Goal: Contribute content: Contribute content

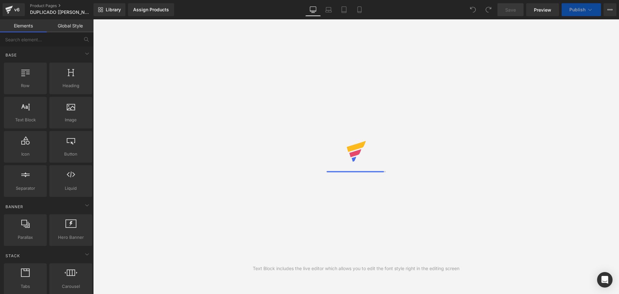
click at [321, 11] on link "Laptop" at bounding box center [328, 9] width 15 height 13
click at [363, 8] on link "Mobile" at bounding box center [359, 9] width 15 height 13
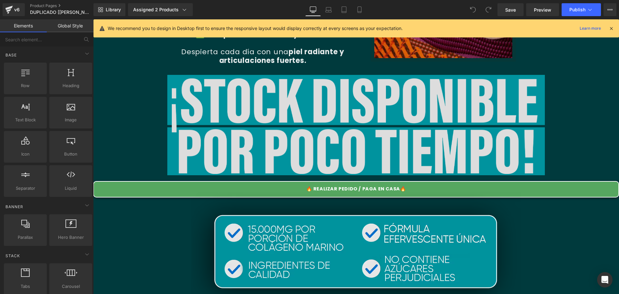
scroll to position [322, 0]
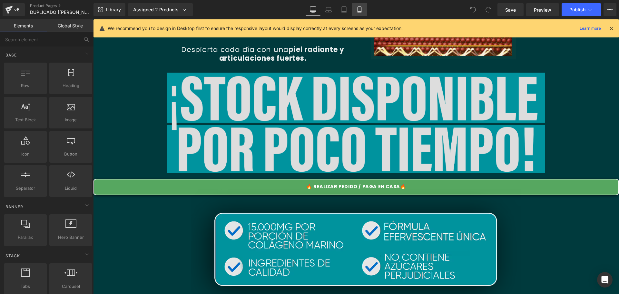
click at [358, 7] on icon at bounding box center [359, 9] width 6 height 6
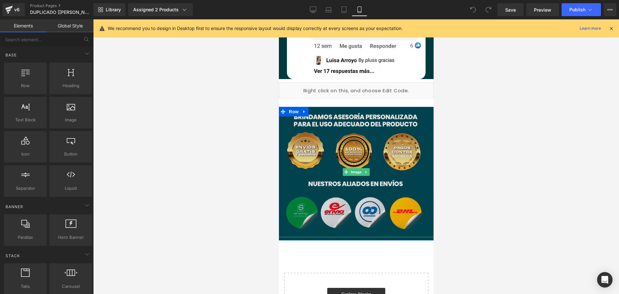
scroll to position [3535, 0]
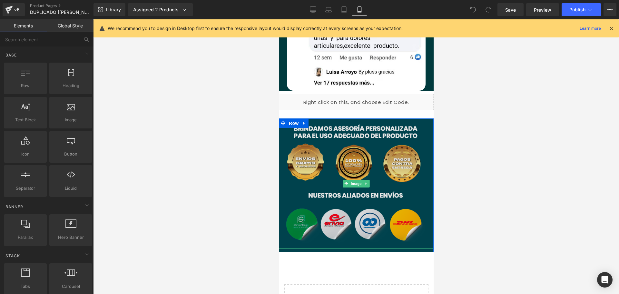
click at [340, 118] on img at bounding box center [356, 183] width 155 height 130
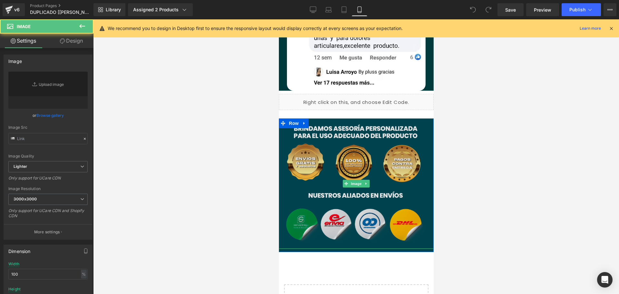
type input "[URL][DOMAIN_NAME]"
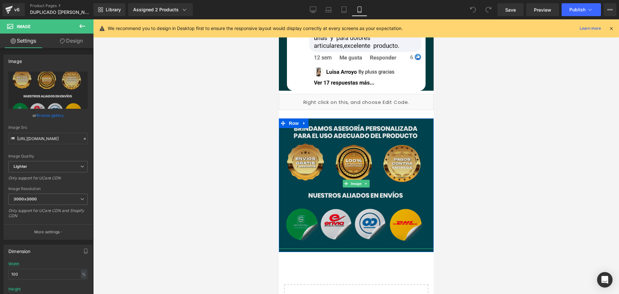
click at [341, 118] on img at bounding box center [356, 183] width 155 height 130
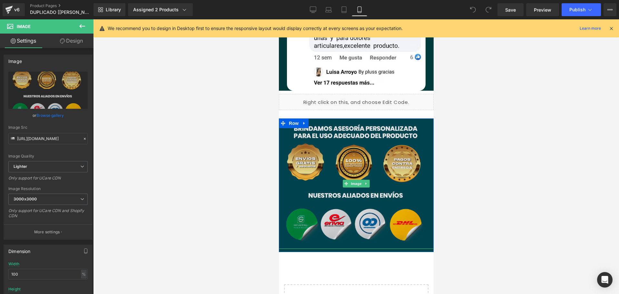
click at [333, 134] on img at bounding box center [356, 183] width 155 height 130
click at [315, 134] on img at bounding box center [356, 183] width 155 height 130
click at [336, 194] on img at bounding box center [356, 183] width 155 height 130
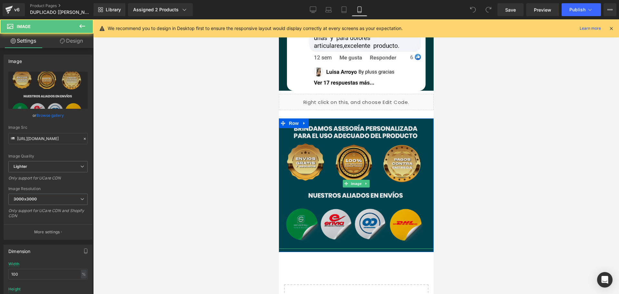
click at [336, 194] on img at bounding box center [356, 183] width 155 height 130
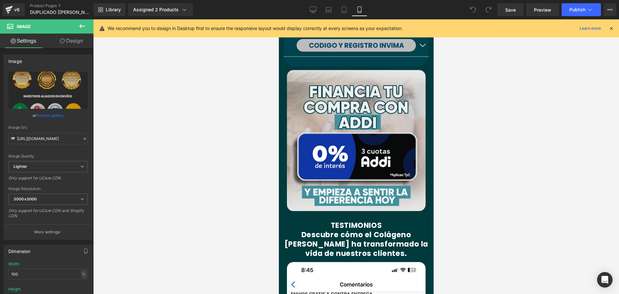
scroll to position [2858, 0]
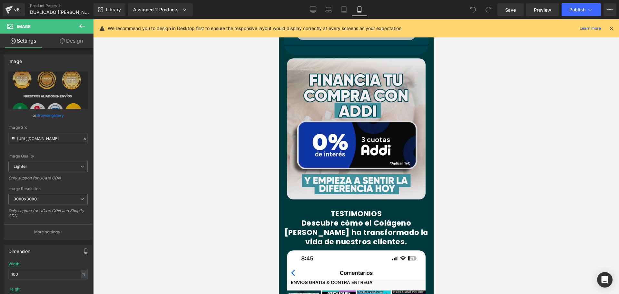
click at [322, 218] on font "Descubre cómo el Colágeno [PERSON_NAME] ha transformado la vida de nuestros cli…" at bounding box center [356, 232] width 144 height 29
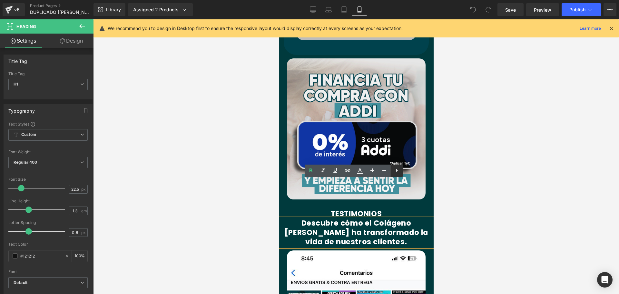
click at [399, 170] on icon at bounding box center [397, 170] width 8 height 8
click at [409, 170] on icon at bounding box center [409, 170] width 2 height 3
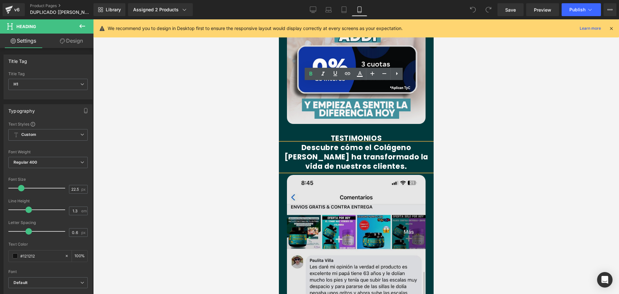
scroll to position [2923, 0]
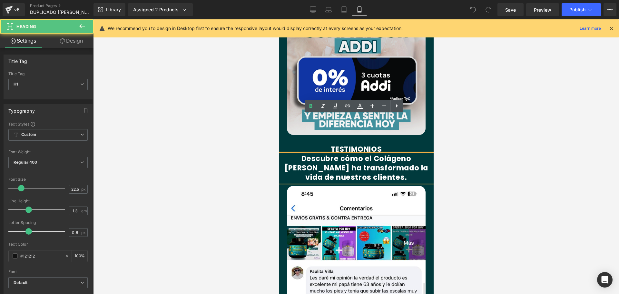
click at [328, 153] on font "Descubre cómo el Colágeno [PERSON_NAME] ha transformado la vida de nuestros cli…" at bounding box center [356, 167] width 144 height 29
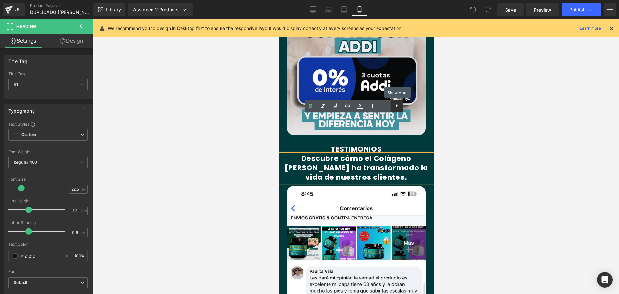
click at [396, 104] on icon at bounding box center [397, 106] width 8 height 8
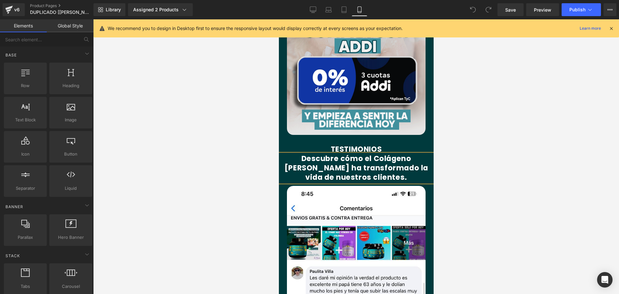
click at [214, 118] on div at bounding box center [356, 156] width 526 height 274
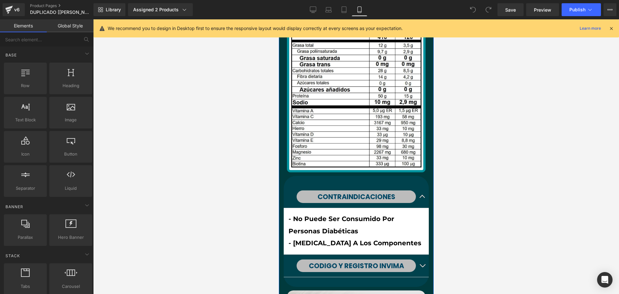
scroll to position [2633, 0]
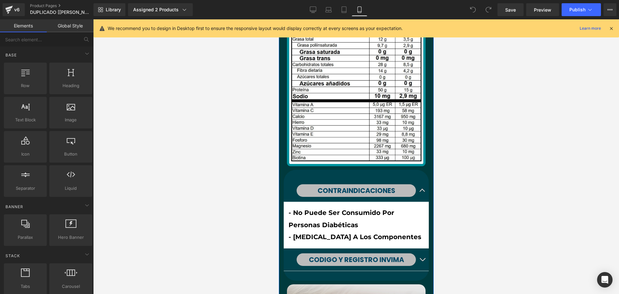
click at [318, 207] on p "- No puede ser consumido por personas diabéticas - [MEDICAL_DATA] a los compone…" at bounding box center [355, 225] width 135 height 36
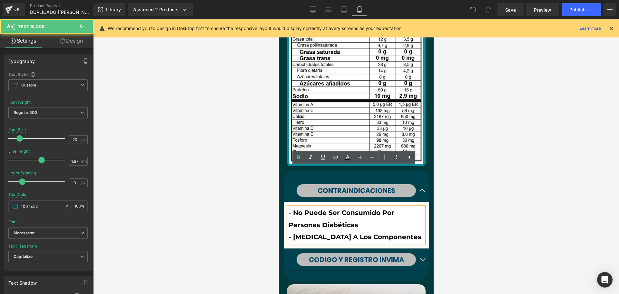
click at [388, 209] on strong "- No puede ser consumido por personas diabéticas - [MEDICAL_DATA] a los compone…" at bounding box center [354, 225] width 133 height 32
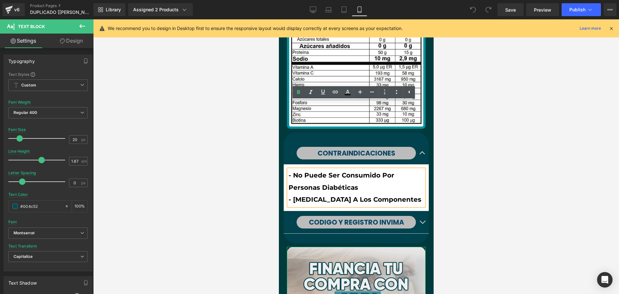
scroll to position [2826, 0]
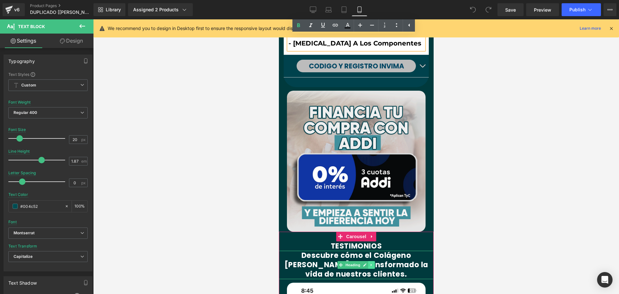
click at [371, 261] on link at bounding box center [371, 265] width 7 height 8
click at [366, 263] on icon at bounding box center [368, 265] width 4 height 4
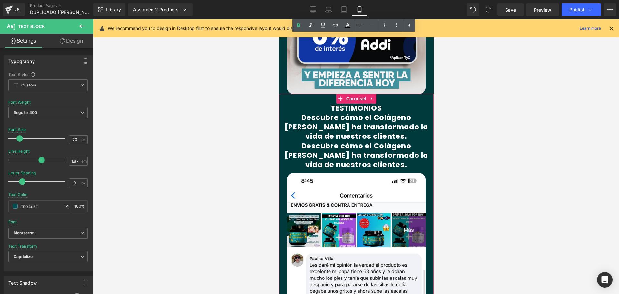
scroll to position [2956, 0]
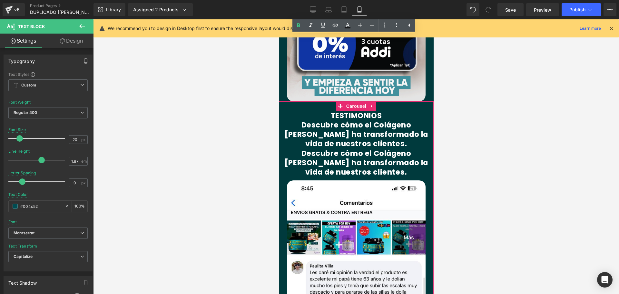
click at [336, 149] on div "Descubre cómo el Colágeno [PERSON_NAME] ha transformado la vida de nuestros cli…" at bounding box center [356, 163] width 155 height 28
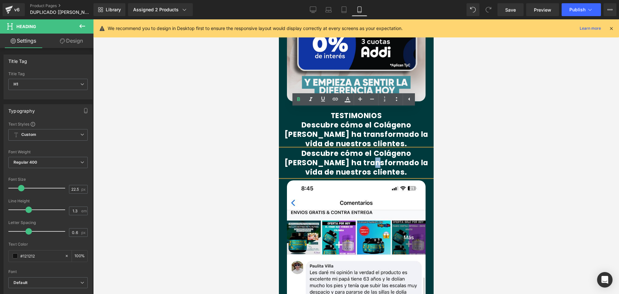
drag, startPoint x: 336, startPoint y: 121, endPoint x: 332, endPoint y: 124, distance: 4.8
click at [332, 148] on font "Descubre cómo el Colágeno [PERSON_NAME] ha transformado la vida de nuestros cli…" at bounding box center [356, 162] width 144 height 29
click at [298, 148] on font "Descubre cómo el Colágeno [PERSON_NAME] ha transformado la vida de nuestros cli…" at bounding box center [356, 162] width 144 height 29
click at [267, 84] on div at bounding box center [356, 156] width 526 height 274
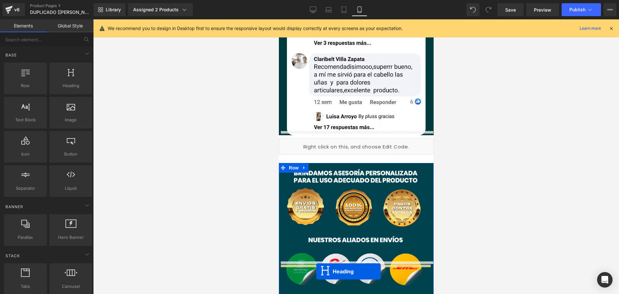
scroll to position [3508, 0]
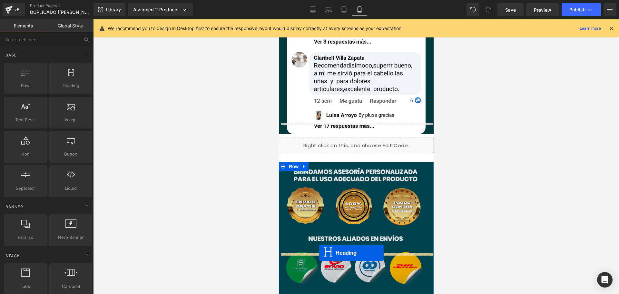
drag, startPoint x: 338, startPoint y: 124, endPoint x: 319, endPoint y: 252, distance: 130.0
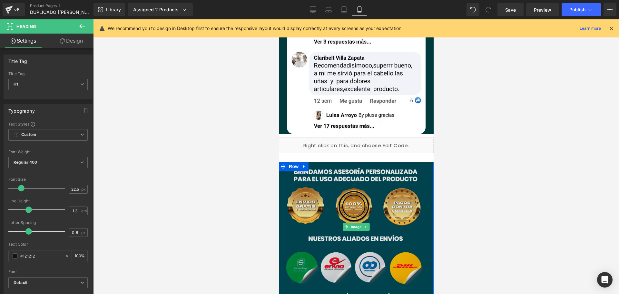
scroll to position [3557, 0]
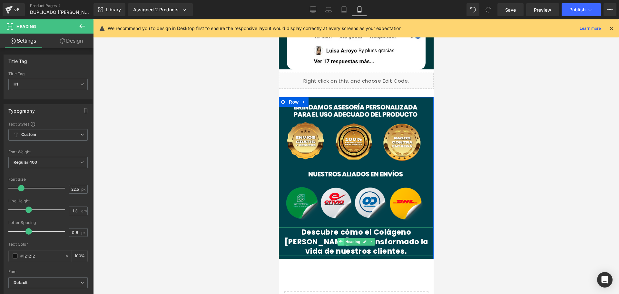
click at [339, 240] on icon at bounding box center [341, 242] width 4 height 4
click at [303, 227] on font "Descubre cómo el Colágeno [PERSON_NAME] ha transformado la vida de nuestros cli…" at bounding box center [356, 241] width 144 height 29
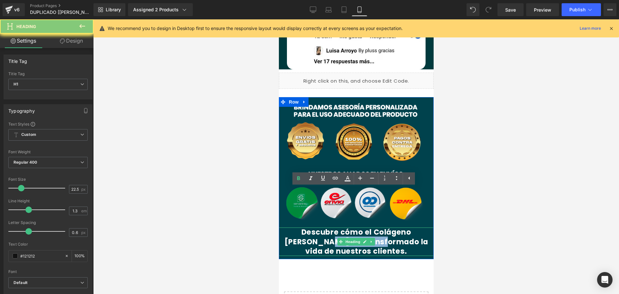
click at [303, 227] on font "Descubre cómo el Colágeno [PERSON_NAME] ha transformado la vida de nuestros cli…" at bounding box center [356, 241] width 144 height 29
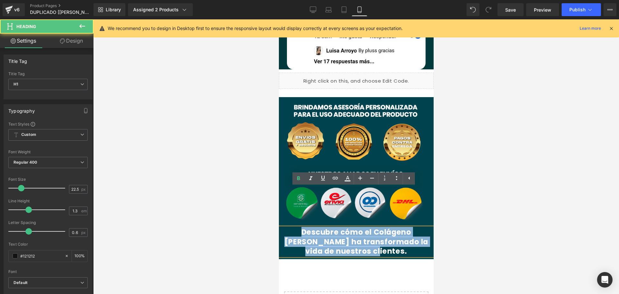
click at [303, 227] on font "Descubre cómo el Colágeno [PERSON_NAME] ha transformado la vida de nuestros cli…" at bounding box center [356, 241] width 144 height 29
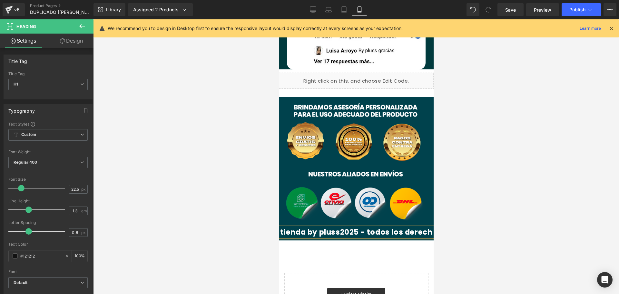
scroll to position [0, 1]
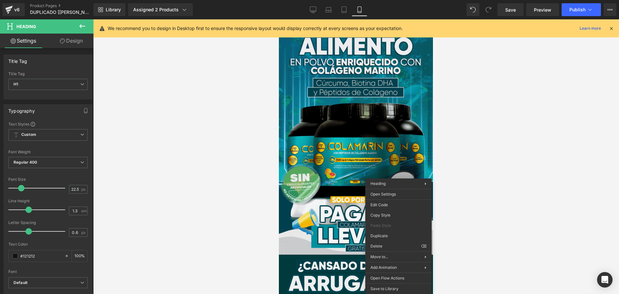
click at [450, 125] on div at bounding box center [356, 156] width 526 height 274
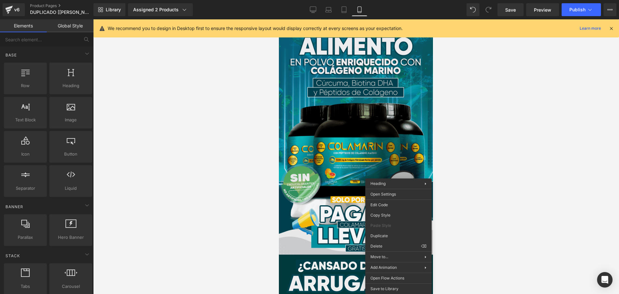
click at [242, 174] on div at bounding box center [356, 156] width 526 height 274
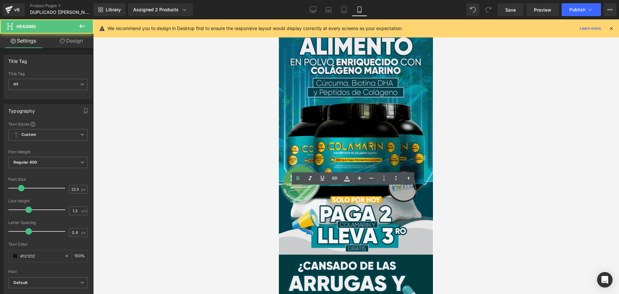
drag, startPoint x: 398, startPoint y: 203, endPoint x: 546, endPoint y: 214, distance: 148.0
click at [279, 194] on html "Row Image Row Image ¿Te sientes frustrado observando cómo los signos del tiempo…" at bounding box center [356, 156] width 155 height 274
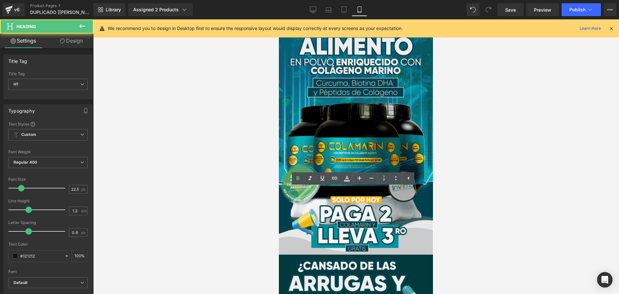
drag, startPoint x: 396, startPoint y: 203, endPoint x: 292, endPoint y: 194, distance: 105.2
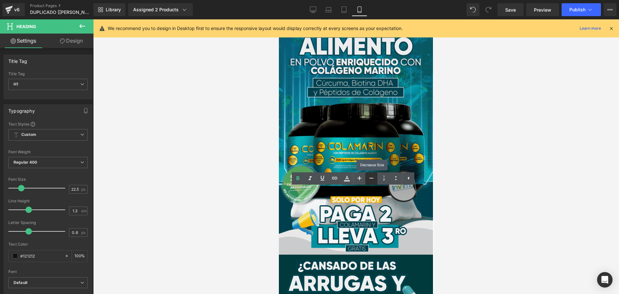
click at [368, 178] on icon at bounding box center [371, 178] width 8 height 8
type input "18.5"
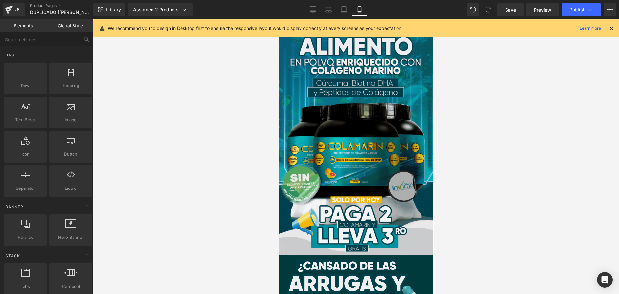
click at [487, 184] on div at bounding box center [356, 156] width 526 height 274
click at [465, 193] on div at bounding box center [356, 156] width 526 height 274
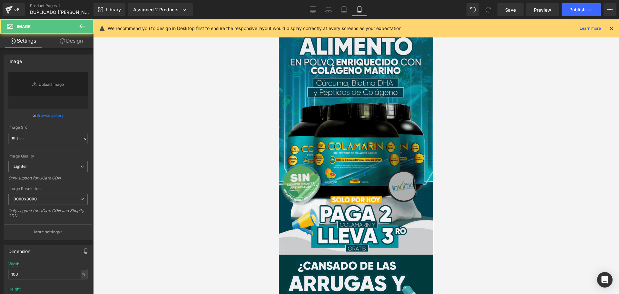
type input "[URL][DOMAIN_NAME]"
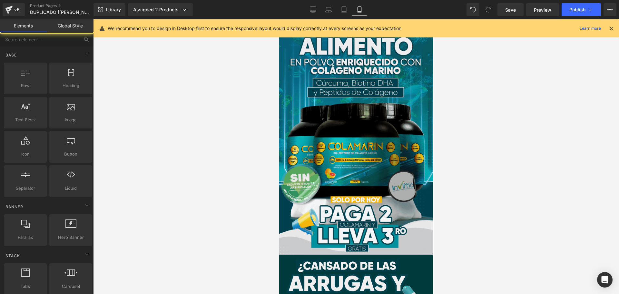
drag, startPoint x: 219, startPoint y: 148, endPoint x: 27, endPoint y: 203, distance: 199.1
click at [219, 148] on div at bounding box center [356, 156] width 526 height 274
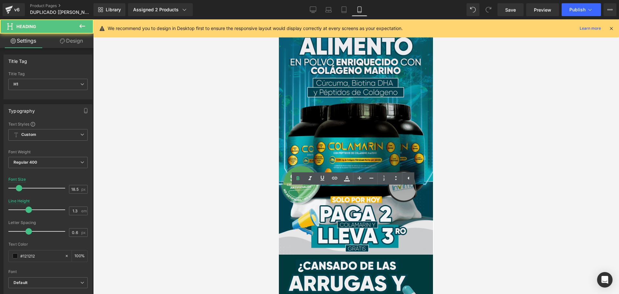
click at [511, 183] on div at bounding box center [356, 156] width 526 height 274
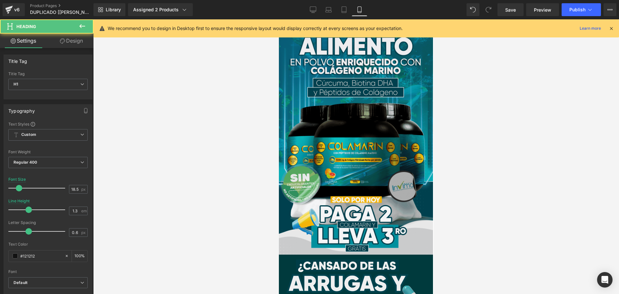
drag, startPoint x: 405, startPoint y: 211, endPoint x: 276, endPoint y: 189, distance: 131.4
click at [279, 189] on html "Row Image Row Image ¿Te sientes frustrado observando cómo los signos del tiempo…" at bounding box center [356, 156] width 155 height 274
copy div "Tienda By pluss 2025 - todos los derechos reservados ® contacto [GEOGRAPHIC_DAT…"
click at [512, 9] on span "Save" at bounding box center [510, 9] width 11 height 7
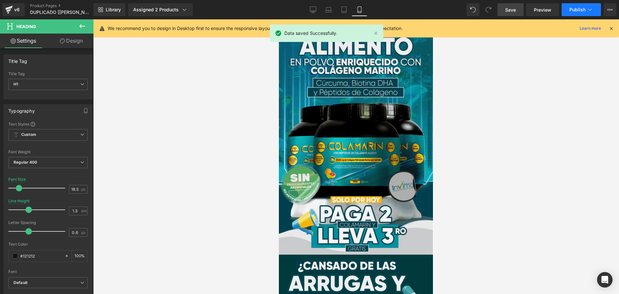
click at [580, 11] on span "Publish" at bounding box center [577, 9] width 16 height 5
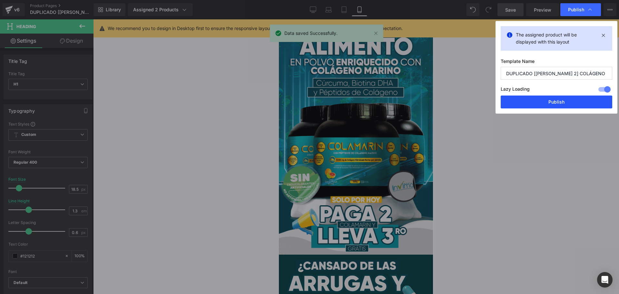
click at [541, 105] on button "Publish" at bounding box center [557, 101] width 112 height 13
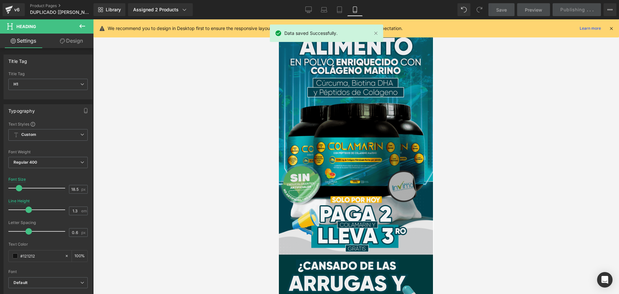
click at [478, 147] on div at bounding box center [356, 156] width 526 height 274
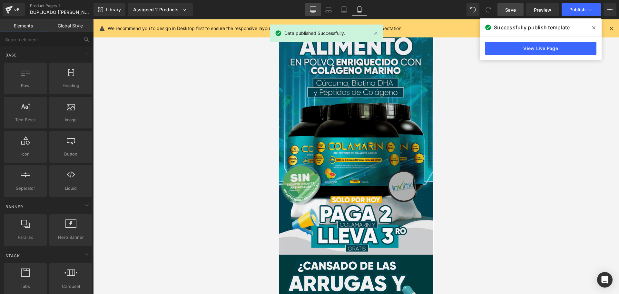
click at [309, 12] on link "Desktop" at bounding box center [312, 9] width 15 height 13
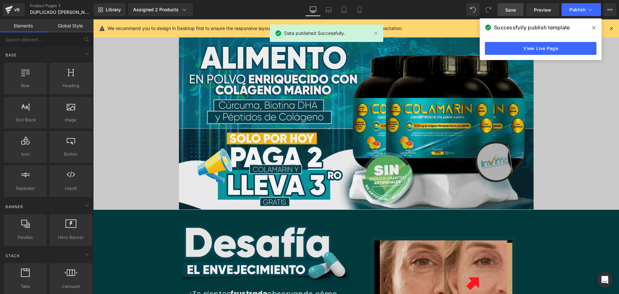
scroll to position [4677, 0]
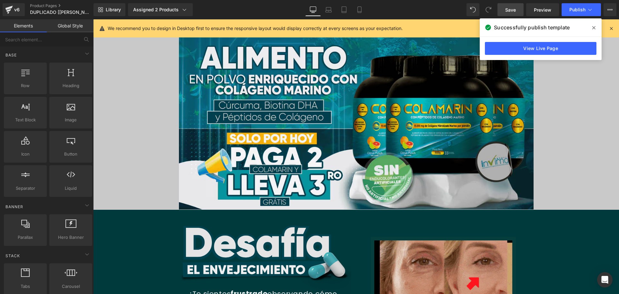
drag, startPoint x: 195, startPoint y: 182, endPoint x: 202, endPoint y: 181, distance: 7.8
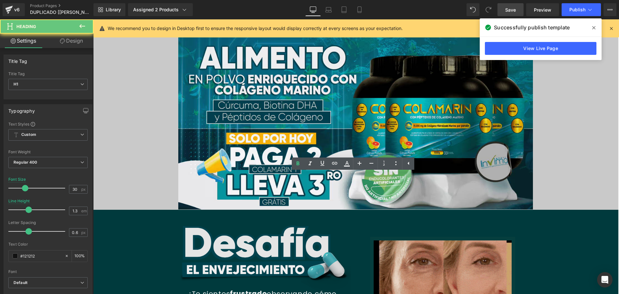
drag, startPoint x: 191, startPoint y: 178, endPoint x: 450, endPoint y: 237, distance: 265.7
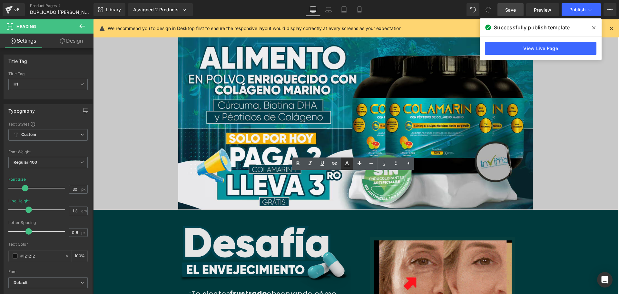
click at [348, 162] on icon at bounding box center [347, 164] width 8 height 8
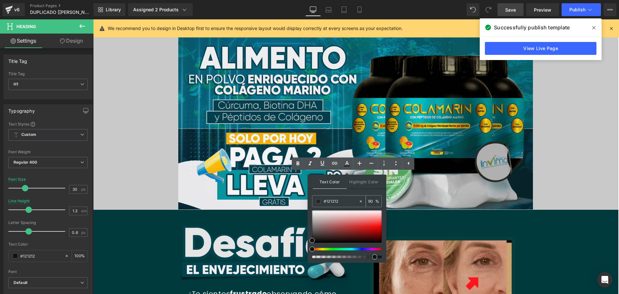
click at [318, 201] on span at bounding box center [318, 201] width 5 height 5
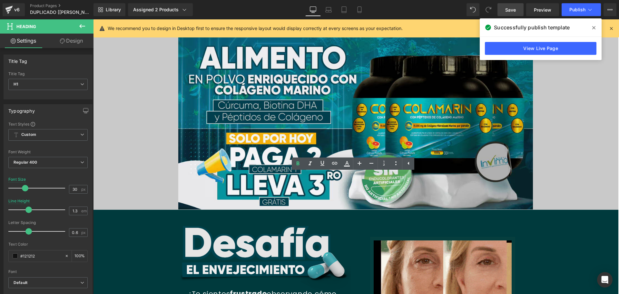
drag, startPoint x: 124, startPoint y: 178, endPoint x: 462, endPoint y: 214, distance: 339.4
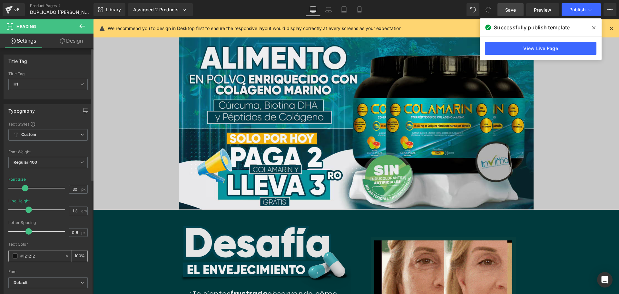
click at [16, 256] on span at bounding box center [15, 255] width 5 height 5
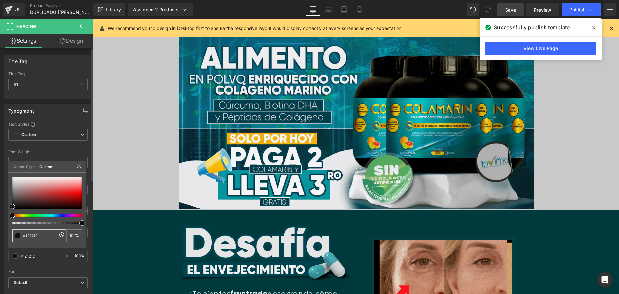
click at [16, 237] on span at bounding box center [17, 235] width 5 height 5
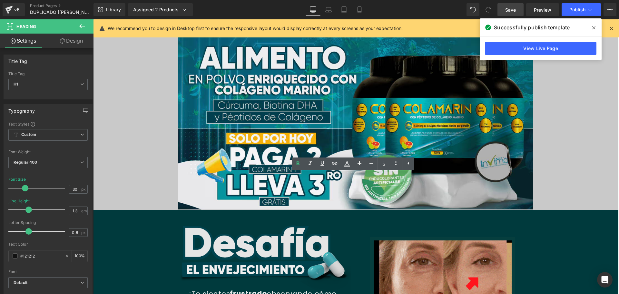
drag, startPoint x: 201, startPoint y: 177, endPoint x: 464, endPoint y: 203, distance: 264.6
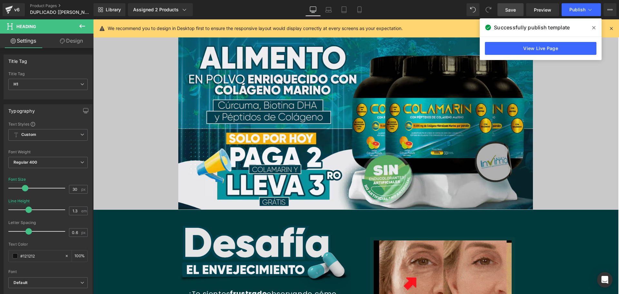
scroll to position [4000, 0]
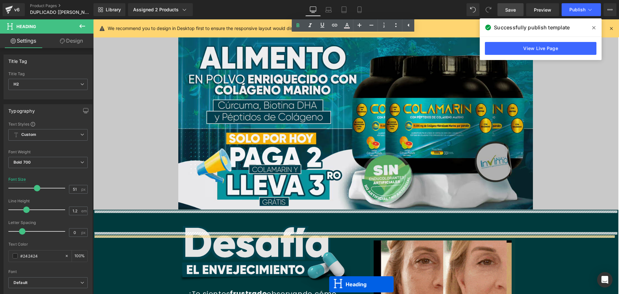
scroll to position [4673, 0]
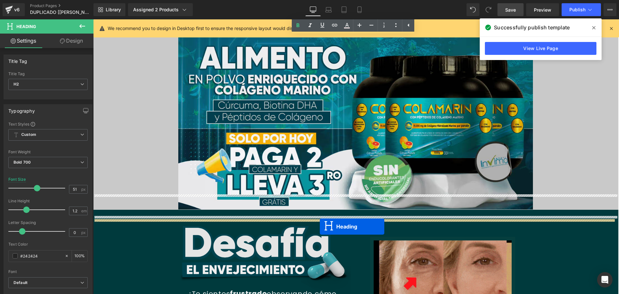
drag, startPoint x: 338, startPoint y: 163, endPoint x: 320, endPoint y: 226, distance: 65.7
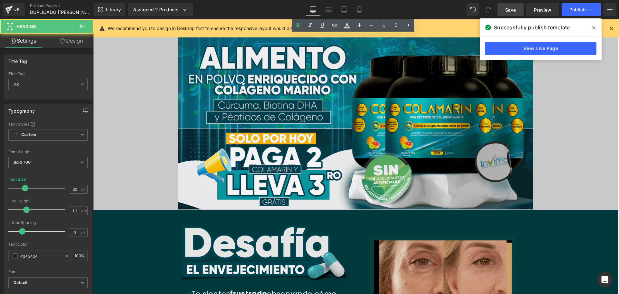
scroll to position [4657, 0]
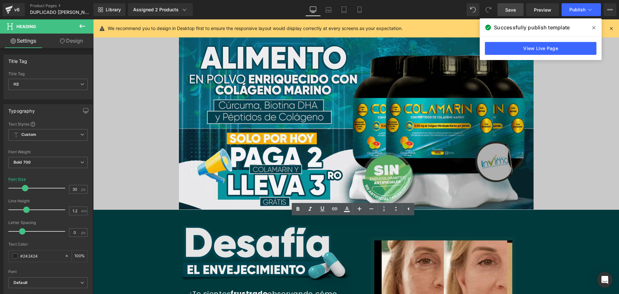
paste div
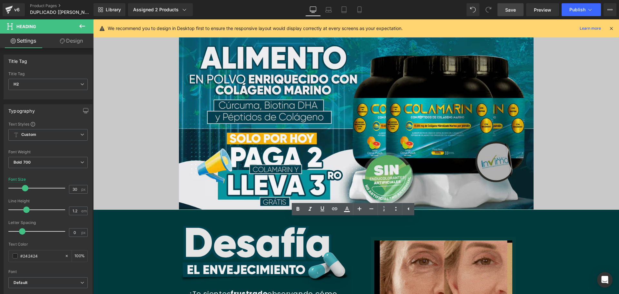
drag, startPoint x: 212, startPoint y: 224, endPoint x: 524, endPoint y: 245, distance: 312.1
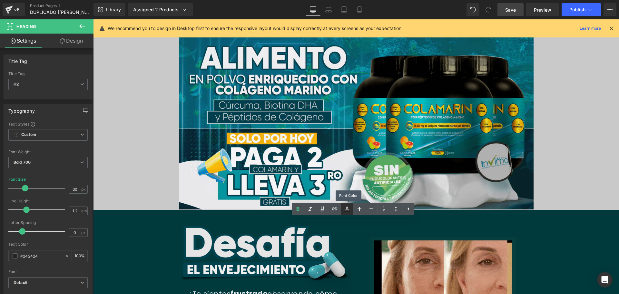
click at [348, 209] on icon at bounding box center [347, 208] width 4 height 4
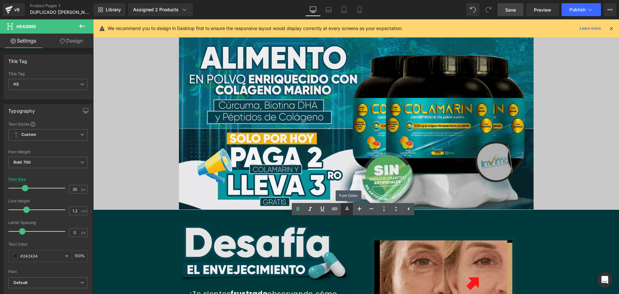
type input "#242424"
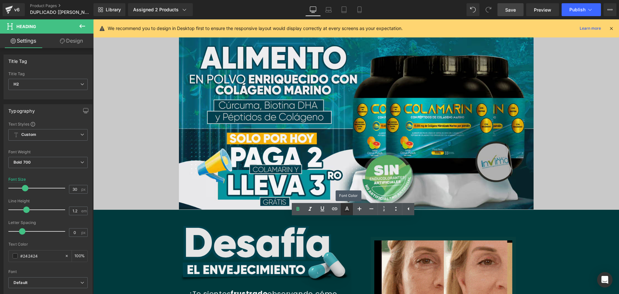
type input "100"
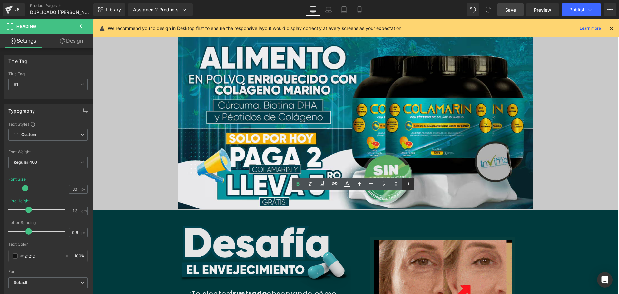
click at [409, 184] on icon at bounding box center [408, 183] width 2 height 3
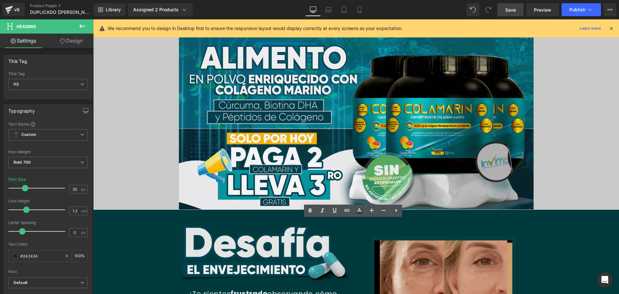
click at [93, 19] on div at bounding box center [93, 19] width 0 height 0
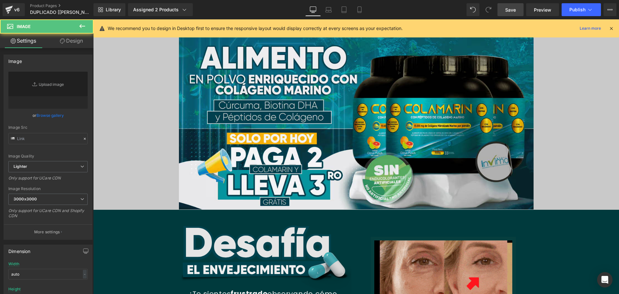
type input "[URL][DOMAIN_NAME]"
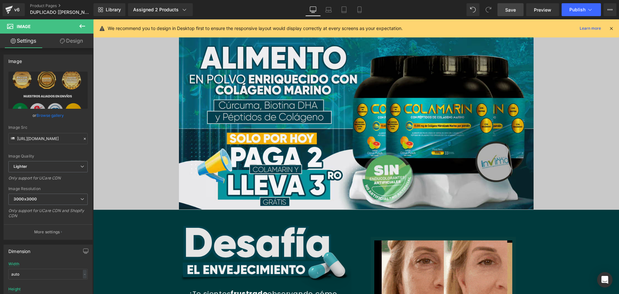
click at [512, 11] on span "Save" at bounding box center [510, 9] width 11 height 7
click at [587, 11] on icon at bounding box center [590, 9] width 6 height 6
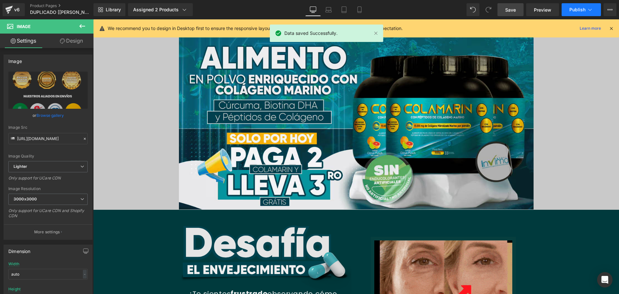
click at [586, 11] on button "Publish" at bounding box center [581, 9] width 39 height 13
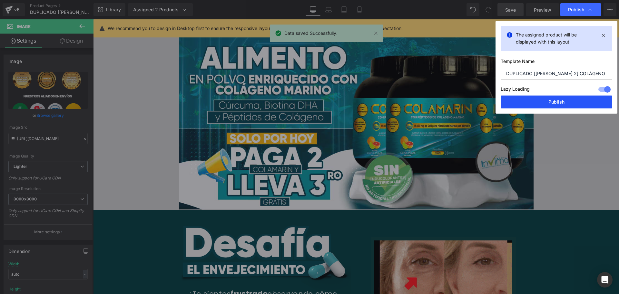
click at [568, 106] on button "Publish" at bounding box center [557, 101] width 112 height 13
